Goal: Book appointment/travel/reservation

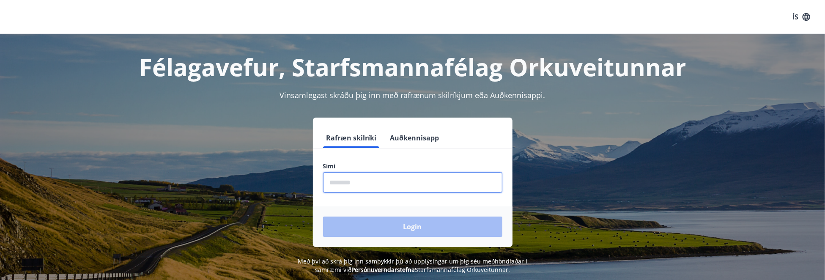
click at [467, 183] on input "phone" at bounding box center [412, 182] width 179 height 21
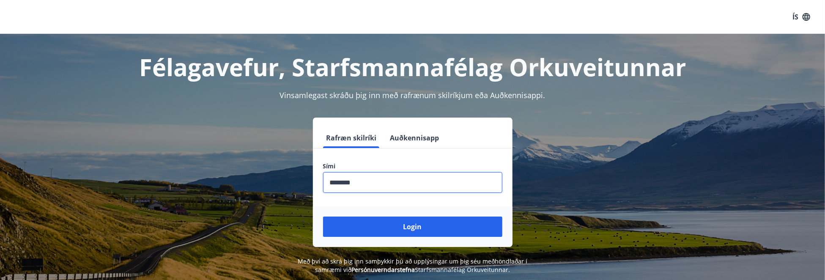
type input "********"
click at [323, 216] on button "Login" at bounding box center [412, 226] width 179 height 20
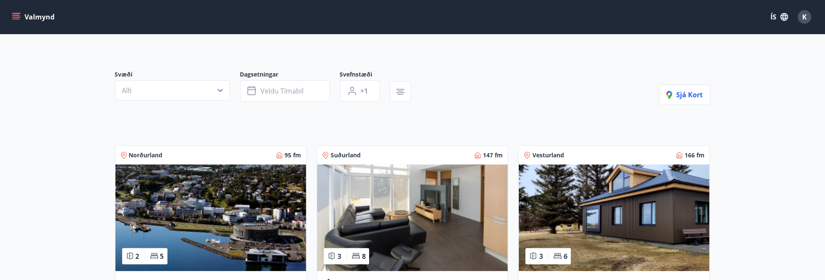
scroll to position [169, 0]
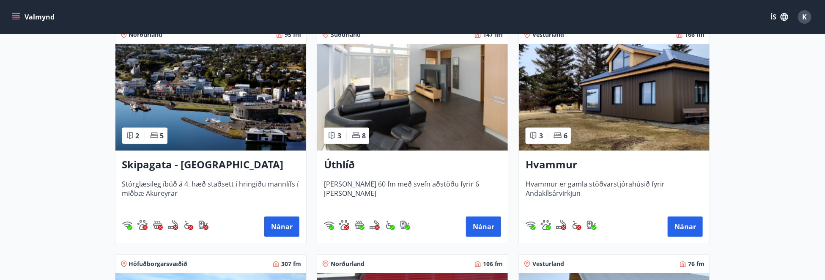
click at [547, 160] on h3 "Hvammur" at bounding box center [613, 164] width 177 height 15
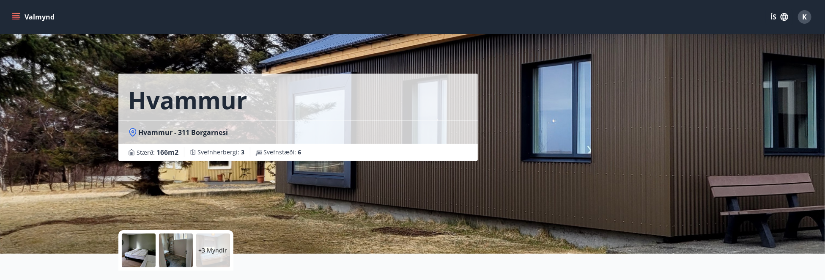
click at [207, 120] on div "Hvammur - 311 Borgarnesi" at bounding box center [297, 131] width 359 height 23
click at [32, 17] on button "Valmynd" at bounding box center [34, 16] width 48 height 15
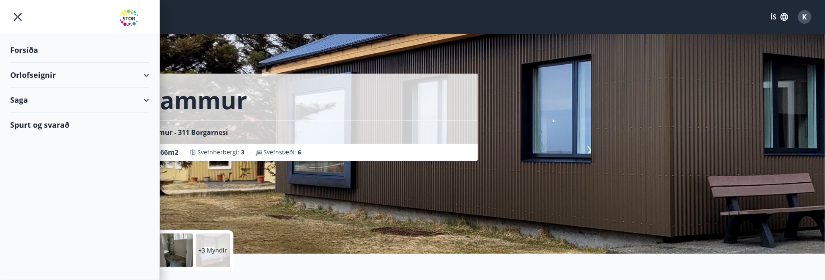
click at [41, 51] on div "Forsíða" at bounding box center [79, 50] width 139 height 25
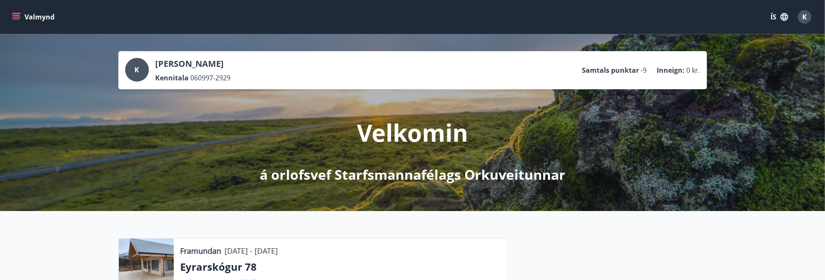
click at [41, 25] on div "Valmynd ÍS K" at bounding box center [412, 17] width 804 height 20
click at [43, 23] on button "Valmynd" at bounding box center [34, 16] width 48 height 15
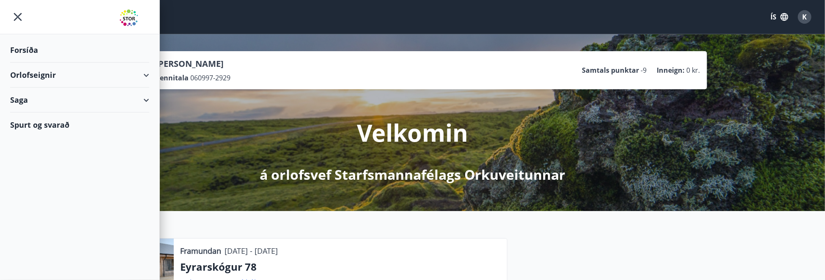
click at [65, 78] on div "Orlofseignir" at bounding box center [79, 75] width 139 height 25
click at [52, 111] on div "Bókunardagatal" at bounding box center [80, 114] width 126 height 18
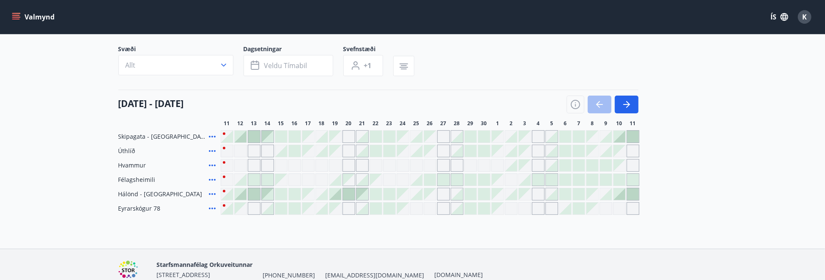
scroll to position [42, 0]
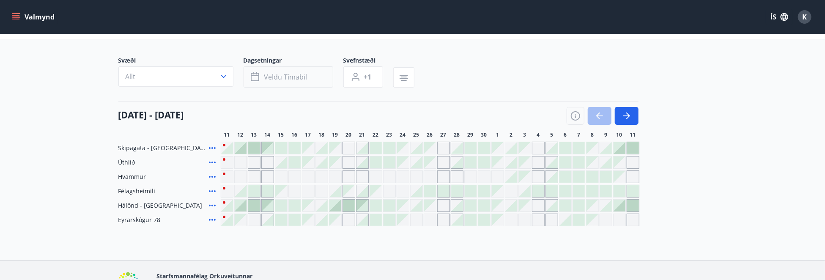
click at [300, 72] on span "Veldu tímabil" at bounding box center [285, 76] width 43 height 9
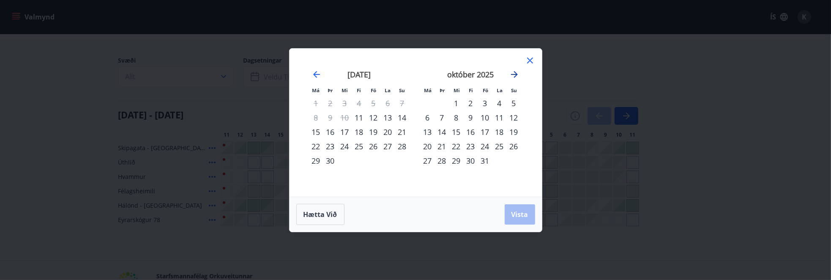
click at [515, 75] on icon "Move forward to switch to the next month." at bounding box center [514, 74] width 10 height 10
click at [513, 76] on icon "Move forward to switch to the next month." at bounding box center [514, 74] width 10 height 10
click at [430, 130] on div "15" at bounding box center [428, 132] width 14 height 14
click at [457, 158] on div "31" at bounding box center [456, 160] width 14 height 14
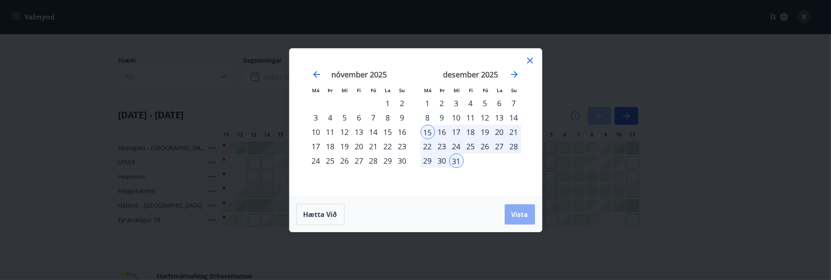
click at [510, 209] on button "Vista" at bounding box center [520, 214] width 30 height 20
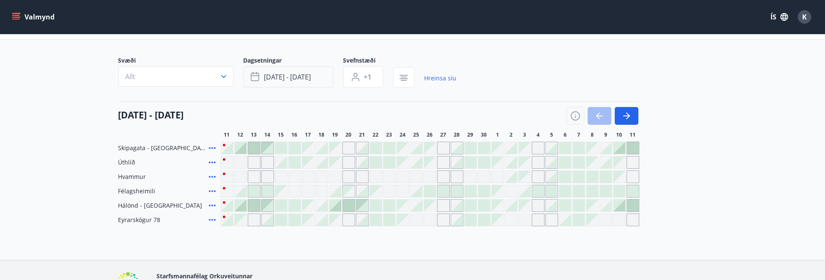
click at [285, 70] on button "[DATE] - [DATE]" at bounding box center [288, 76] width 90 height 21
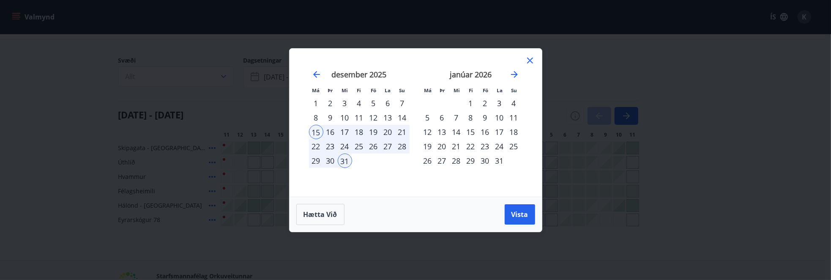
click at [531, 59] on icon at bounding box center [530, 60] width 6 height 6
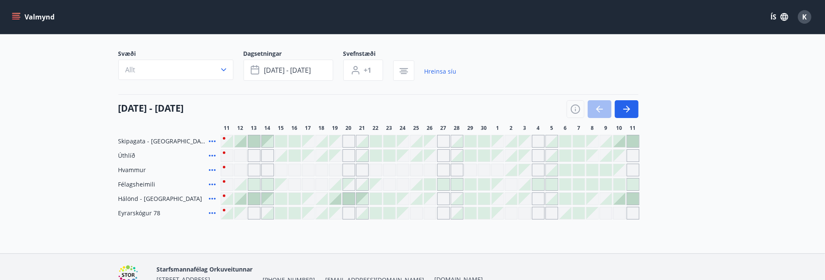
scroll to position [92, 0]
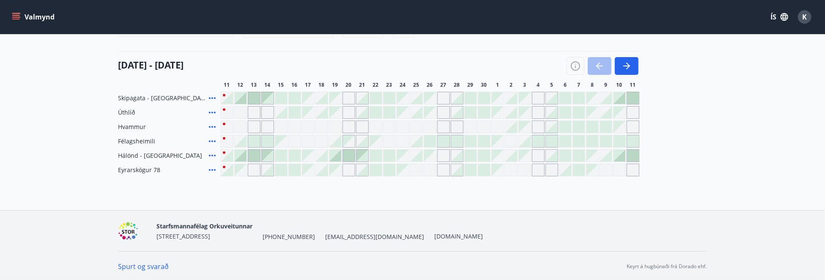
click at [142, 124] on span "Hvammur" at bounding box center [132, 127] width 28 height 8
click at [223, 128] on div "Gráir dagar eru ekki bókanlegir" at bounding box center [227, 126] width 13 height 13
click at [213, 126] on icon at bounding box center [212, 127] width 10 height 10
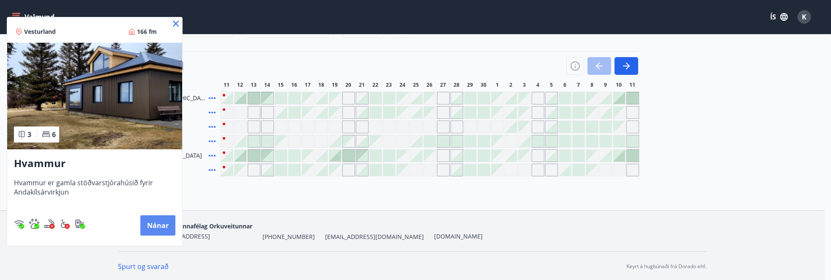
click at [156, 225] on button "Nánar" at bounding box center [157, 225] width 35 height 20
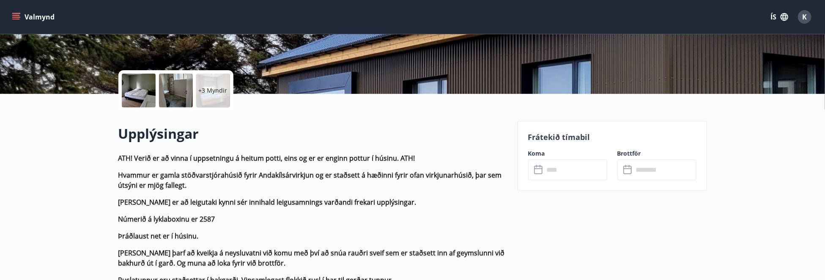
scroll to position [169, 0]
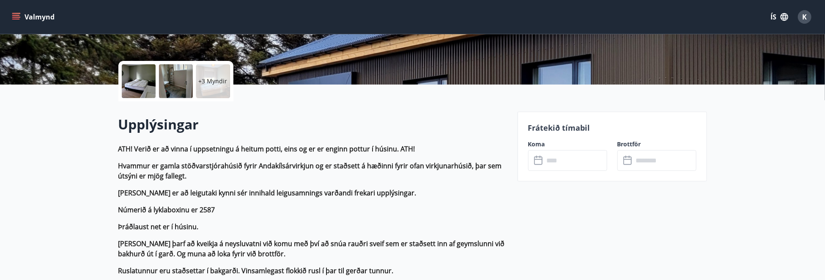
click at [558, 158] on input "text" at bounding box center [575, 160] width 63 height 21
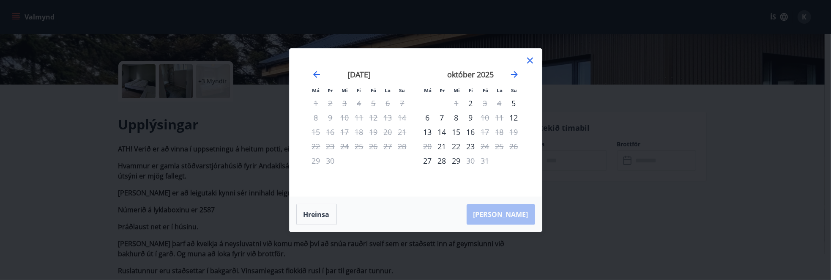
click at [528, 61] on icon at bounding box center [530, 60] width 10 height 10
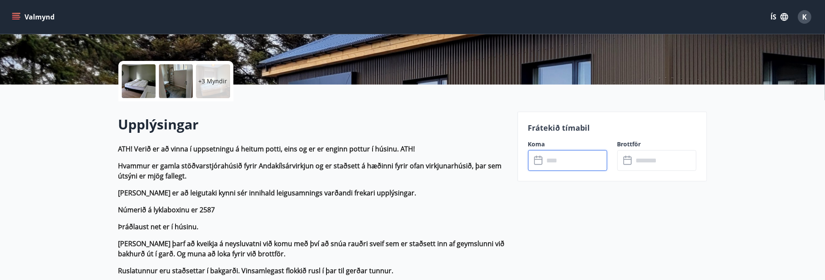
click at [563, 157] on input "text" at bounding box center [575, 160] width 63 height 21
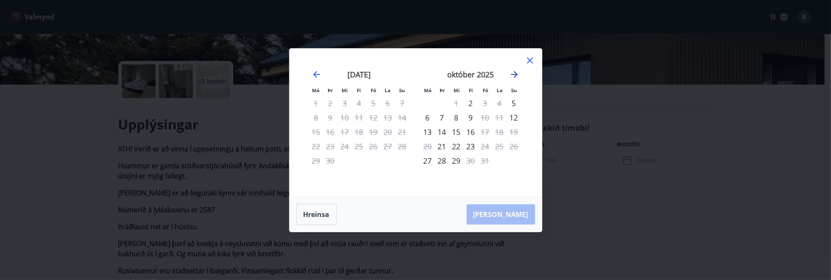
click at [514, 78] on icon "Move forward to switch to the next month." at bounding box center [514, 74] width 10 height 10
click at [427, 147] on div "22" at bounding box center [428, 146] width 14 height 14
click at [429, 159] on div "29" at bounding box center [428, 160] width 14 height 14
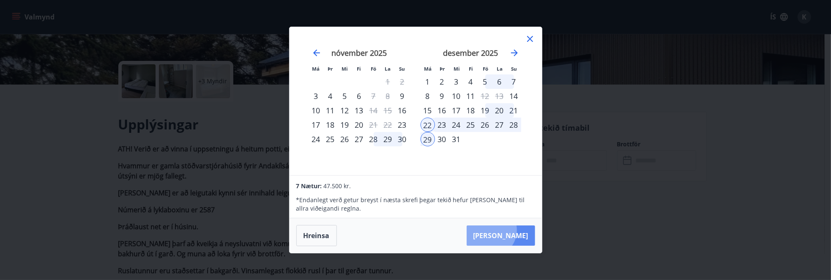
click at [516, 230] on button "[PERSON_NAME]" at bounding box center [501, 235] width 68 height 20
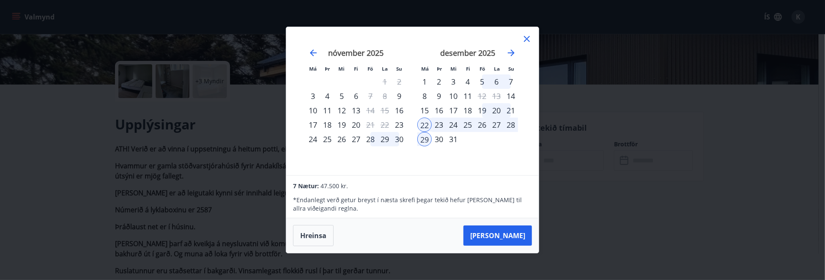
click at [129, 118] on div "Má Þr Mi Fi Fö La Su Má Þr Mi Fi Fö La Su [DATE] 1 2 3 4 5 6 7 8 9 10 11 12 13 …" at bounding box center [412, 140] width 825 height 280
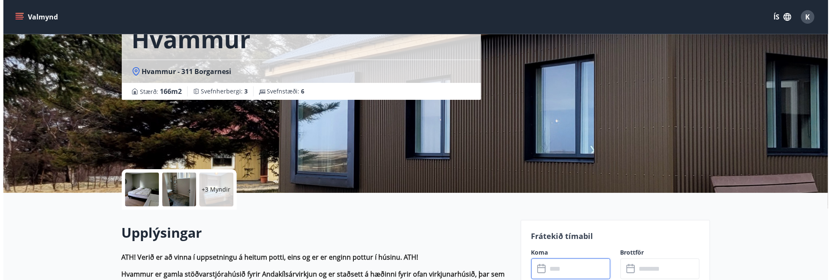
scroll to position [0, 0]
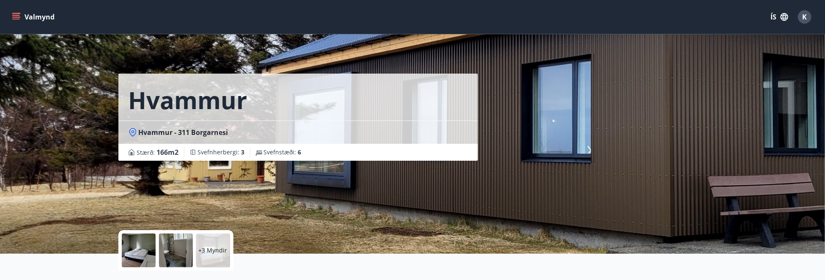
click at [208, 253] on p "+3 Myndir" at bounding box center [213, 250] width 29 height 8
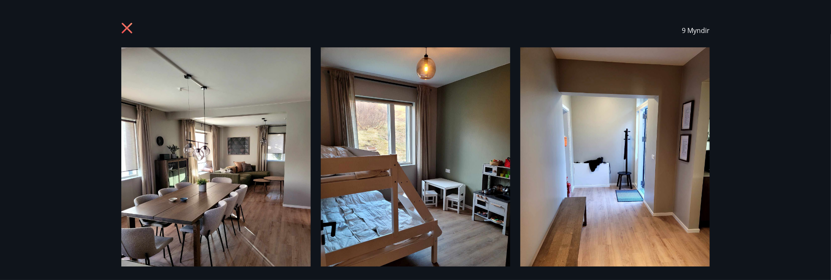
click at [115, 16] on div "9 Myndir" at bounding box center [415, 31] width 609 height 34
click at [130, 28] on icon at bounding box center [128, 29] width 14 height 14
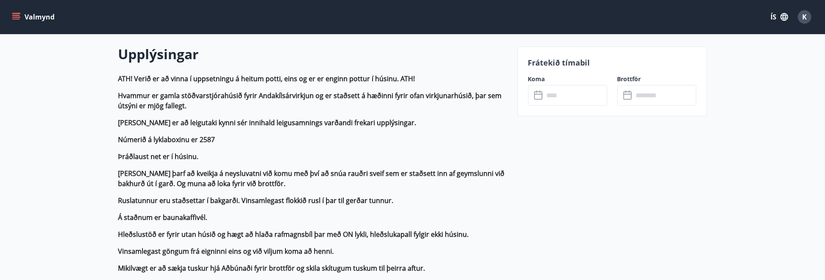
scroll to position [169, 0]
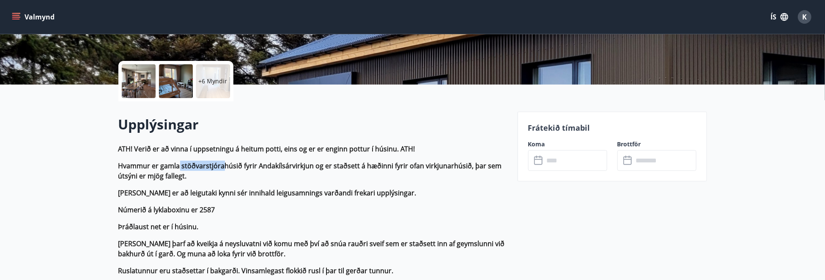
drag, startPoint x: 180, startPoint y: 169, endPoint x: 224, endPoint y: 168, distance: 44.4
click at [222, 169] on strong "Hvammur er gamla stöðvarstjórahúsið fyrir Andakílsárvirkjun og er staðsett á hæ…" at bounding box center [309, 170] width 383 height 19
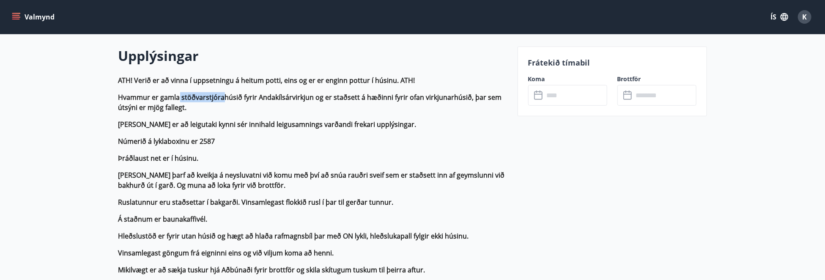
scroll to position [254, 0]
